Goal: Navigation & Orientation: Find specific page/section

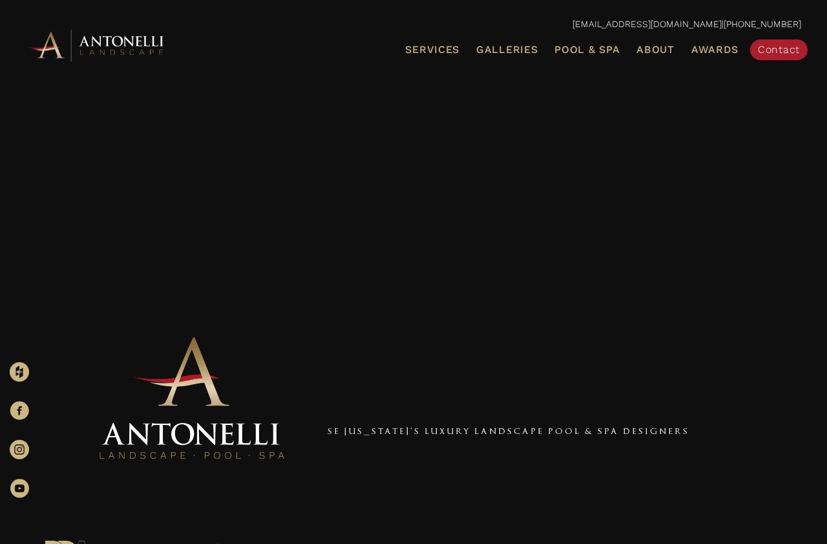
click at [515, 44] on span "Galleries" at bounding box center [506, 49] width 61 height 12
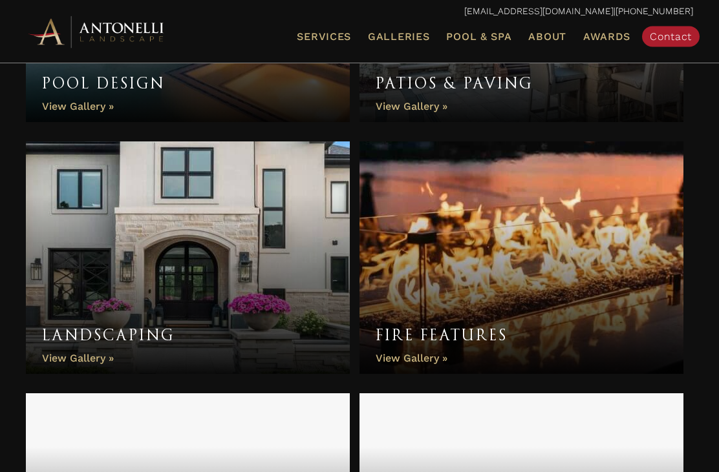
scroll to position [642, 0]
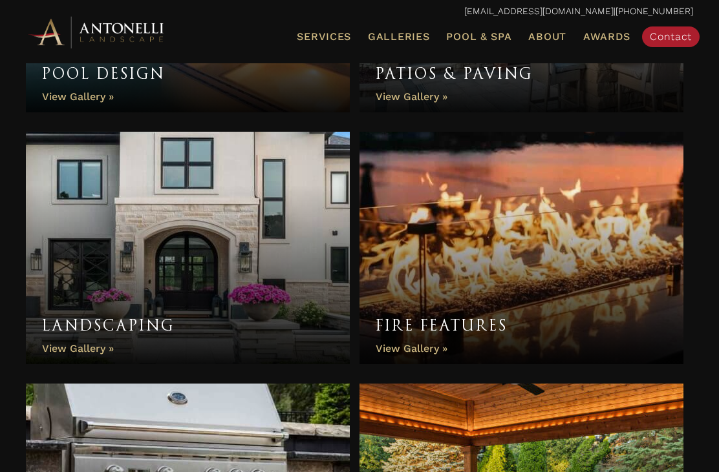
click at [573, 218] on link "Fire Features" at bounding box center [521, 248] width 324 height 233
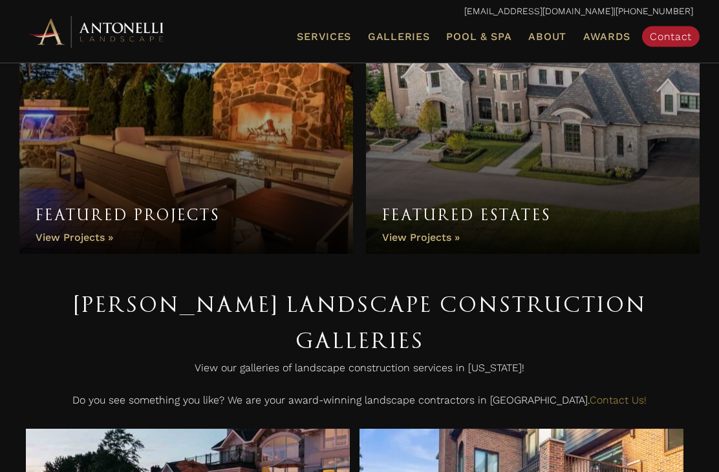
scroll to position [0, 0]
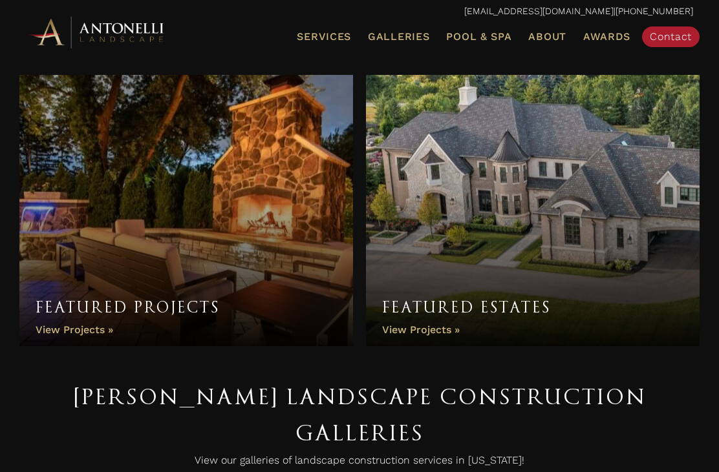
click at [480, 32] on span "Pool & Spa" at bounding box center [478, 36] width 65 height 12
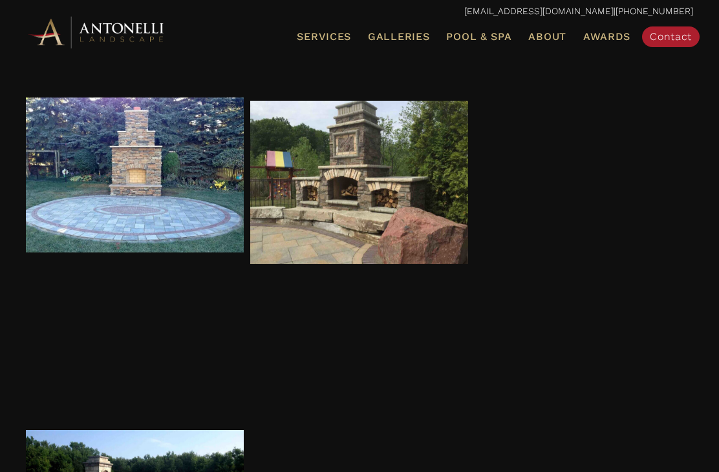
scroll to position [2852, 0]
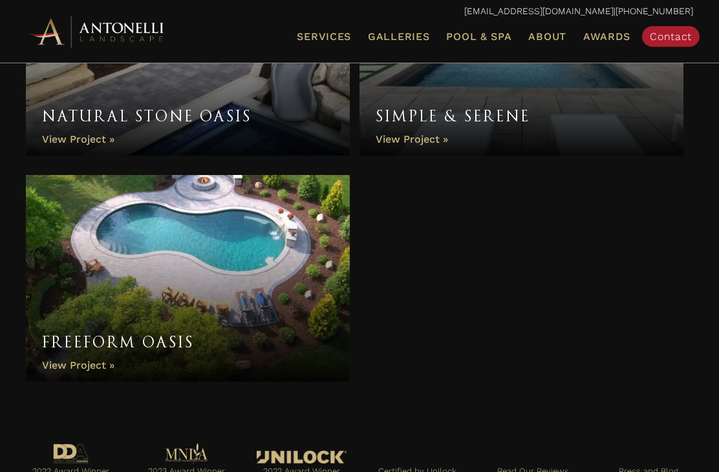
scroll to position [5124, 0]
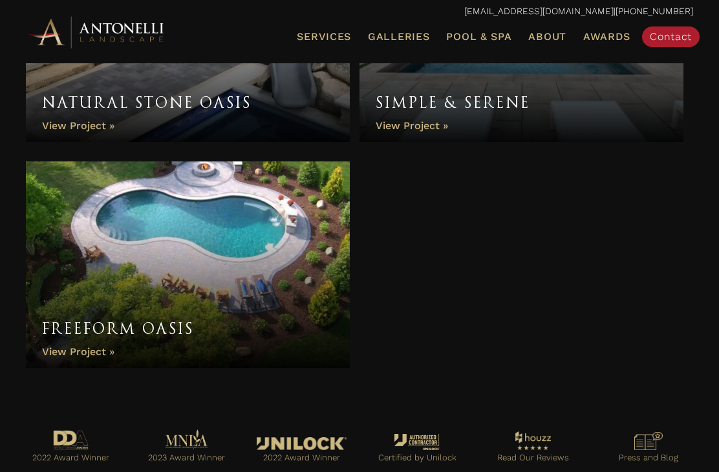
click at [0, 0] on span "Outdoor Living Space" at bounding box center [0, 0] width 0 height 0
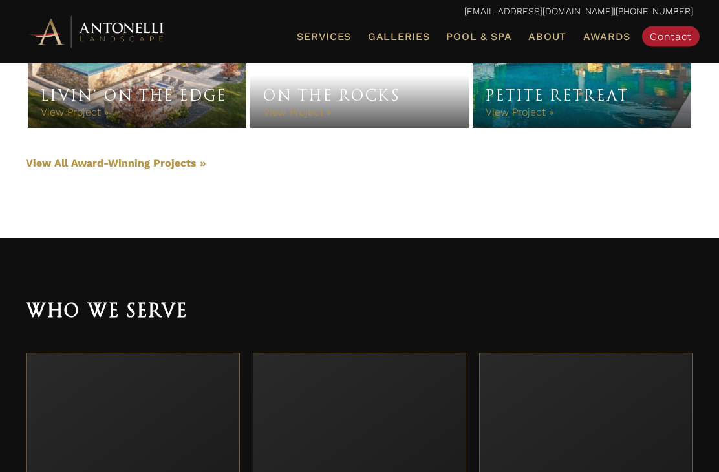
scroll to position [2494, 0]
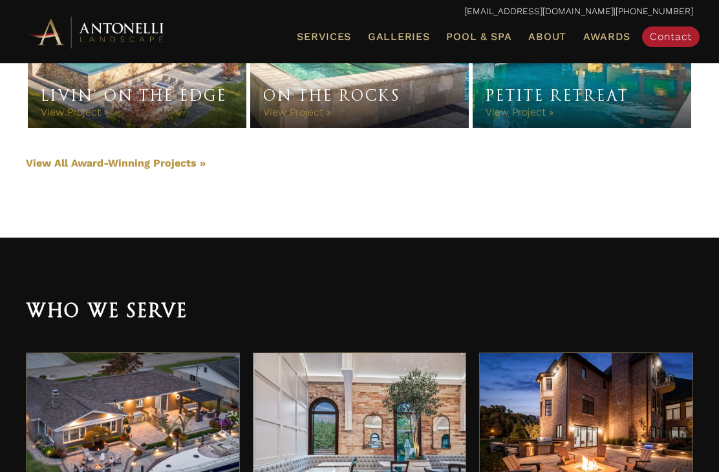
click at [404, 36] on span "Galleries" at bounding box center [398, 36] width 61 height 12
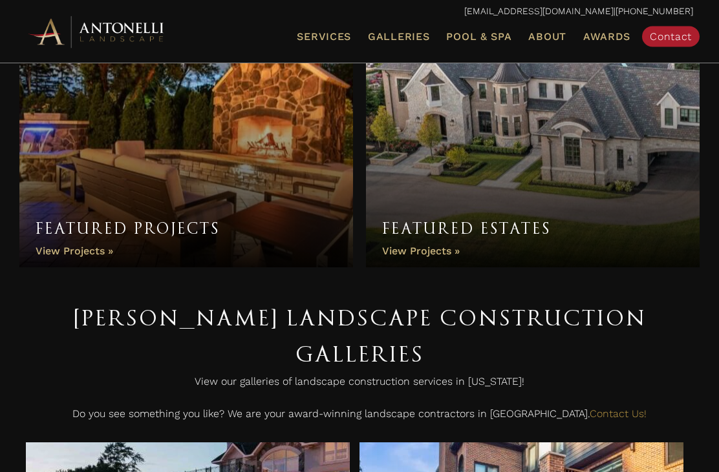
scroll to position [79, 0]
click at [72, 146] on link "Featured Projects" at bounding box center [185, 131] width 333 height 271
